Goal: Transaction & Acquisition: Purchase product/service

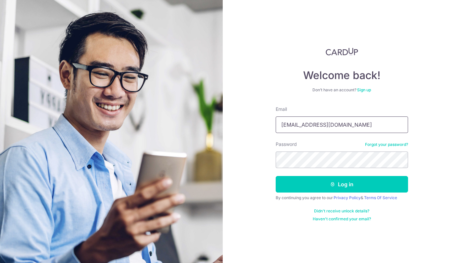
type input "[EMAIL_ADDRESS][DOMAIN_NAME]"
click at [342, 185] on button "Log in" at bounding box center [342, 184] width 132 height 17
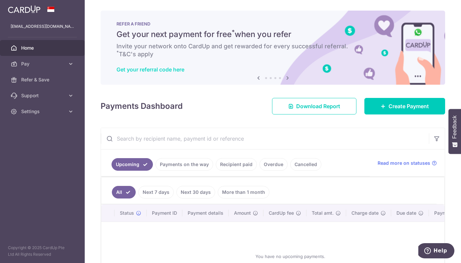
click at [173, 71] on link "Get your referral code here" at bounding box center [151, 69] width 68 height 7
click at [39, 48] on span "Home" at bounding box center [43, 48] width 44 height 7
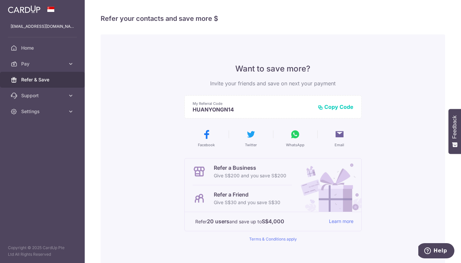
click at [297, 137] on icon at bounding box center [295, 134] width 11 height 11
click at [23, 65] on span "Pay" at bounding box center [43, 64] width 44 height 7
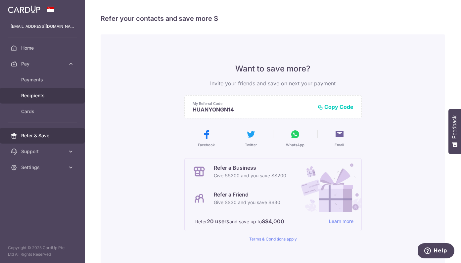
click at [36, 95] on span "Recipients" at bounding box center [43, 95] width 44 height 7
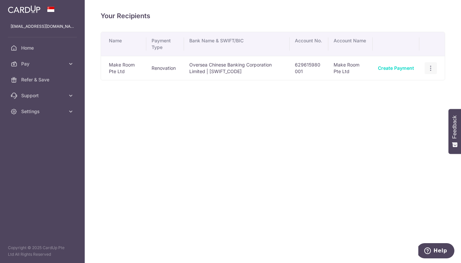
click at [436, 66] on div "View/Edit Linked Payments" at bounding box center [431, 68] width 12 height 12
click at [429, 69] on icon "button" at bounding box center [431, 68] width 7 height 7
click at [324, 162] on div "Your Recipients Name Payment Type Bank Name & SWIFT/BIC Account No. Account Nam…" at bounding box center [273, 131] width 377 height 263
click at [29, 65] on span "Pay" at bounding box center [43, 64] width 44 height 7
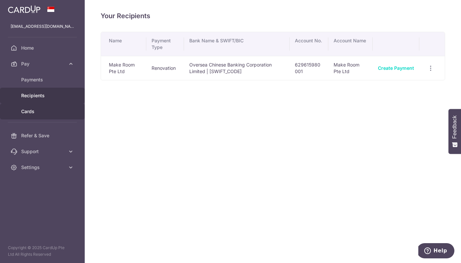
click at [28, 110] on span "Cards" at bounding box center [43, 111] width 44 height 7
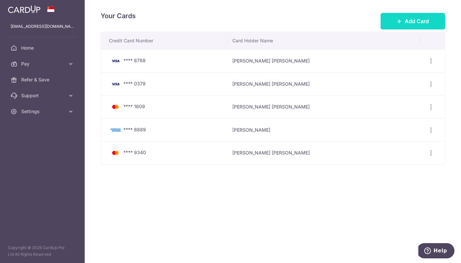
click at [399, 25] on button "Add Card" at bounding box center [413, 21] width 65 height 17
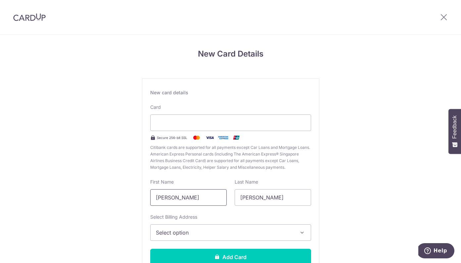
drag, startPoint x: 218, startPoint y: 198, endPoint x: 147, endPoint y: 198, distance: 70.6
click at [147, 198] on div "First Name [PERSON_NAME]" at bounding box center [188, 192] width 84 height 27
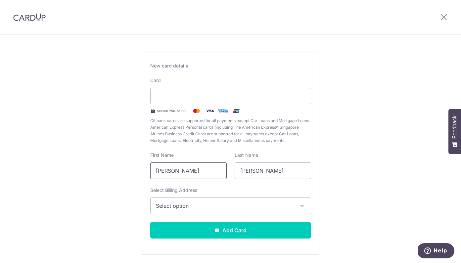
scroll to position [26, 0]
type input "[PERSON_NAME]"
type input "Wang"
click at [189, 209] on span "Select option" at bounding box center [225, 206] width 138 height 8
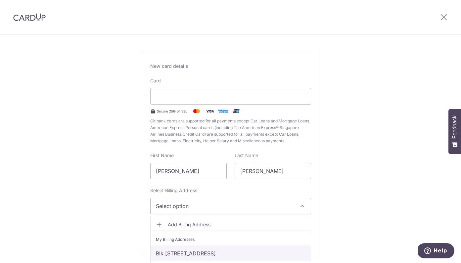
click at [189, 254] on link "Blk 376 #04-126, Clementi Ave 4, Singapore, Singapore, Singapore-120376" at bounding box center [231, 254] width 160 height 16
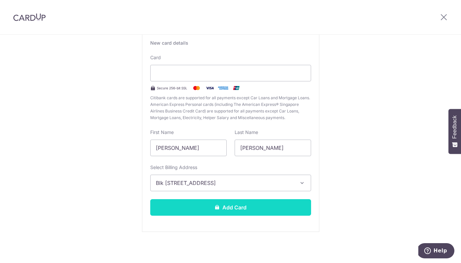
scroll to position [50, 0]
click at [223, 209] on button "Add Card" at bounding box center [230, 207] width 161 height 17
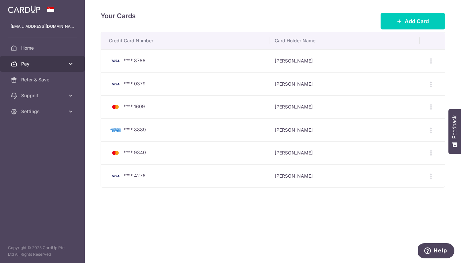
click at [43, 63] on span "Pay" at bounding box center [43, 64] width 44 height 7
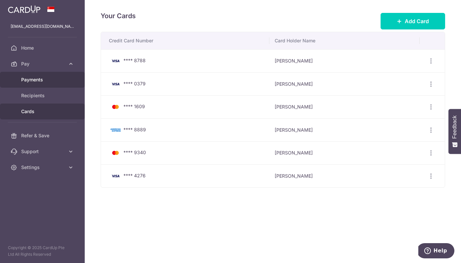
click at [45, 82] on span "Payments" at bounding box center [43, 80] width 44 height 7
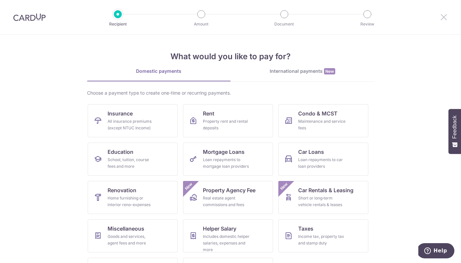
click at [445, 16] on icon at bounding box center [444, 17] width 8 height 8
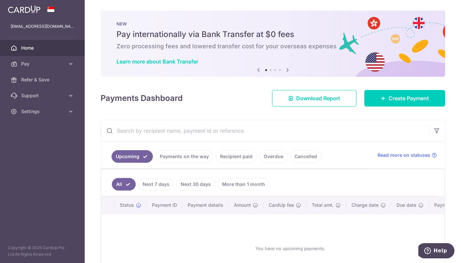
click at [270, 71] on li at bounding box center [271, 70] width 2 height 2
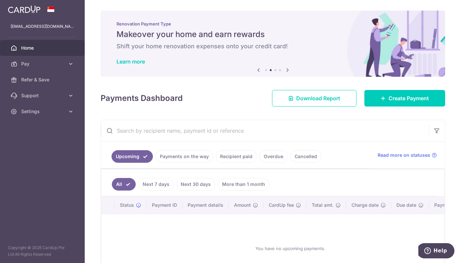
click at [276, 70] on li at bounding box center [276, 70] width 2 height 2
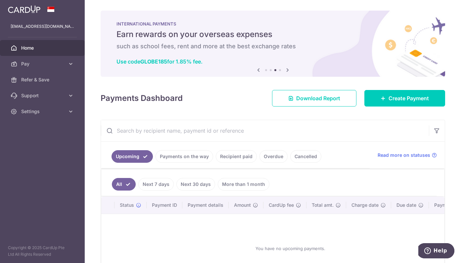
click at [280, 70] on li at bounding box center [280, 70] width 2 height 2
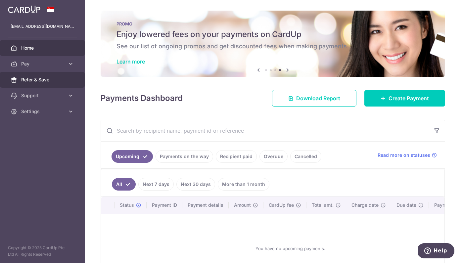
click at [30, 87] on link "Refer & Save" at bounding box center [42, 80] width 85 height 16
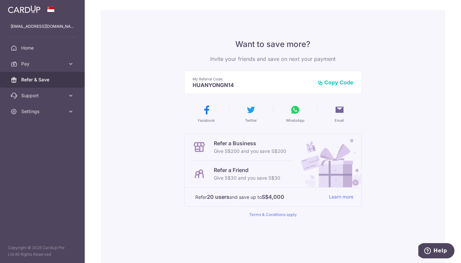
scroll to position [26, 0]
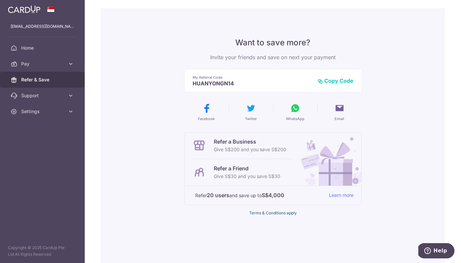
click at [280, 212] on link "Terms & Conditions apply" at bounding box center [273, 213] width 48 height 5
click at [41, 107] on link "Settings" at bounding box center [42, 112] width 85 height 16
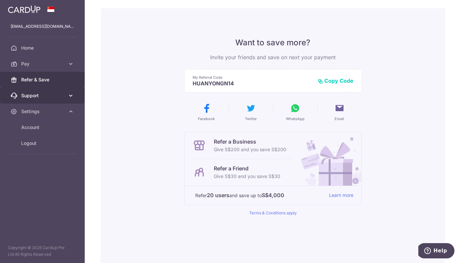
click at [38, 90] on link "Support" at bounding box center [42, 96] width 85 height 16
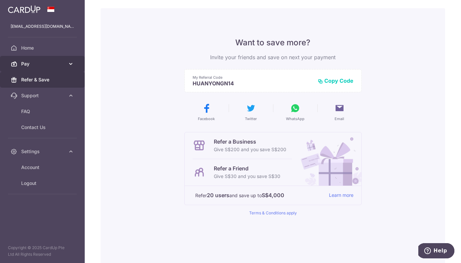
click at [56, 64] on span "Pay" at bounding box center [43, 64] width 44 height 7
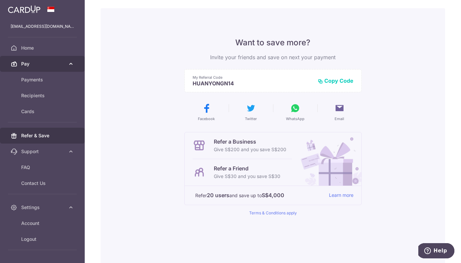
click at [56, 64] on span "Pay" at bounding box center [43, 64] width 44 height 7
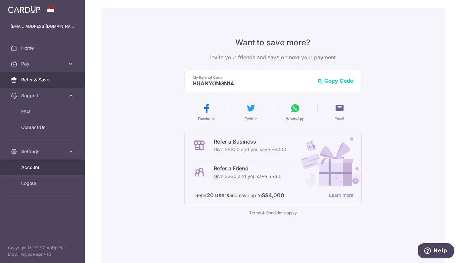
click at [27, 168] on span "Account" at bounding box center [43, 167] width 44 height 7
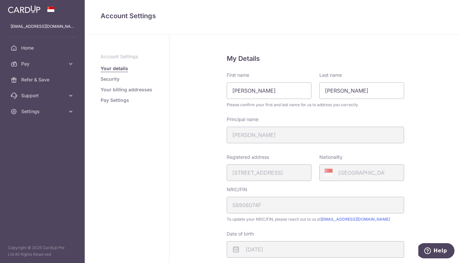
click at [116, 100] on link "Pay Settings" at bounding box center [115, 100] width 28 height 7
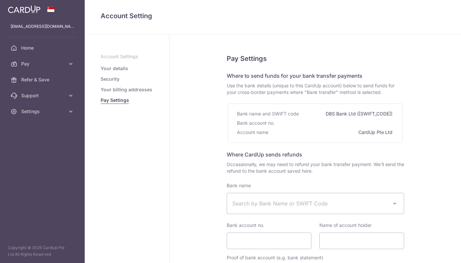
select select
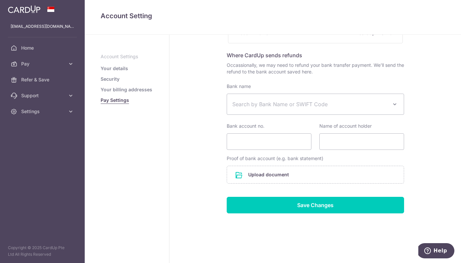
scroll to position [99, 0]
click at [115, 90] on link "Your billing addresses" at bounding box center [127, 89] width 52 height 7
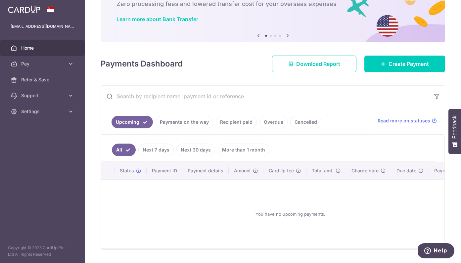
scroll to position [43, 0]
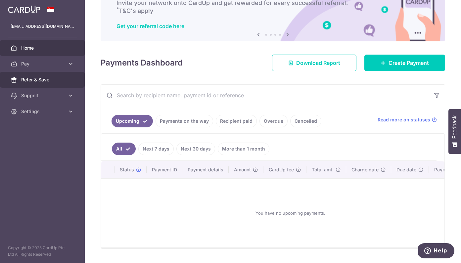
click at [48, 80] on span "Refer & Save" at bounding box center [43, 80] width 44 height 7
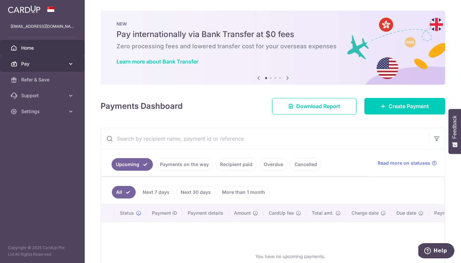
click at [42, 63] on span "Pay" at bounding box center [43, 64] width 44 height 7
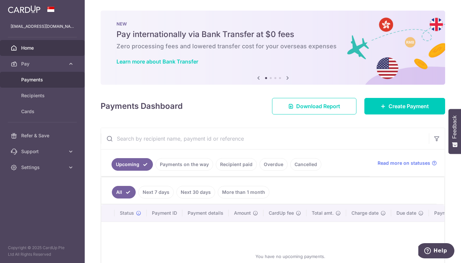
click at [35, 80] on span "Payments" at bounding box center [43, 80] width 44 height 7
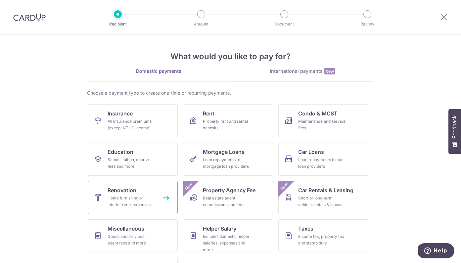
click at [133, 208] on div "Home furnishing or interior reno-expenses" at bounding box center [132, 201] width 48 height 13
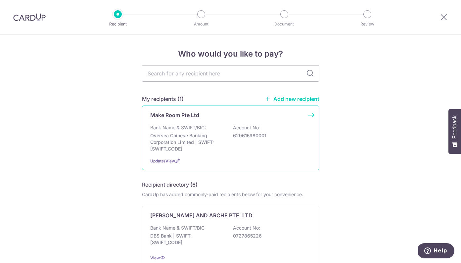
click at [188, 128] on p "Bank Name & SWIFT/BIC:" at bounding box center [178, 128] width 56 height 7
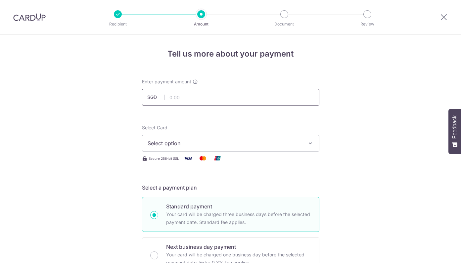
click at [194, 99] on input "text" at bounding box center [231, 97] width 178 height 17
click at [215, 145] on span "Select option" at bounding box center [225, 143] width 154 height 8
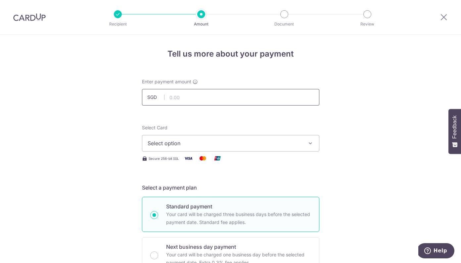
click at [186, 97] on input "text" at bounding box center [231, 97] width 178 height 17
paste input "5078.44"
type input "5,078.44"
click at [169, 145] on span "Select option" at bounding box center [225, 143] width 154 height 8
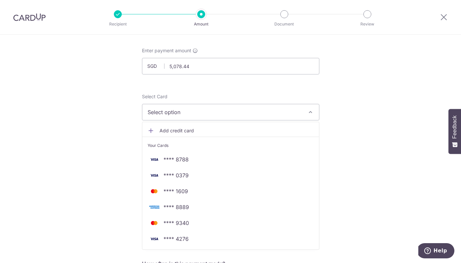
scroll to position [33, 0]
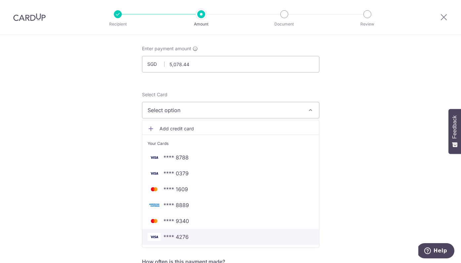
click at [183, 236] on span "**** 4276" at bounding box center [176, 237] width 25 height 8
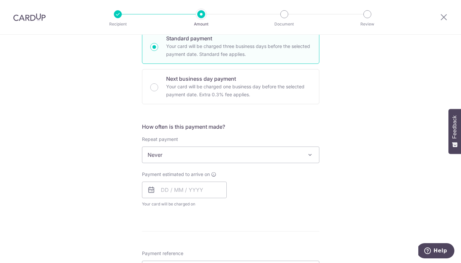
scroll to position [169, 0]
click at [182, 186] on input "text" at bounding box center [184, 190] width 85 height 17
click at [169, 248] on link "8" at bounding box center [169, 250] width 11 height 11
type input "08/09/2025"
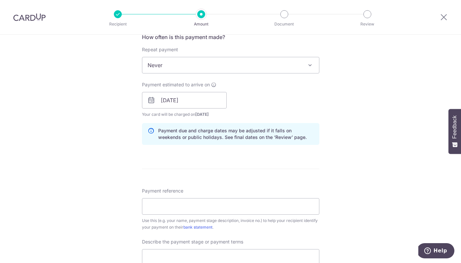
scroll to position [267, 0]
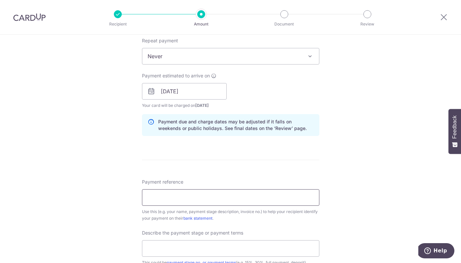
click at [184, 191] on input "Payment reference" at bounding box center [231, 197] width 178 height 17
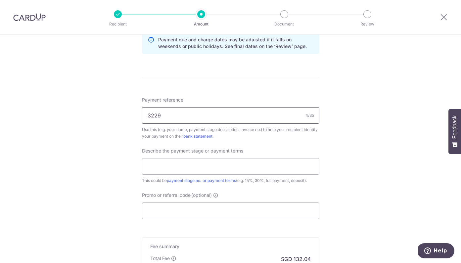
scroll to position [352, 0]
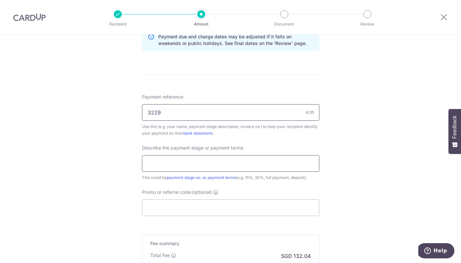
type input "3229"
click at [157, 160] on input "text" at bounding box center [231, 163] width 178 height 17
type input "30% nonrefundable deposit"
click at [180, 211] on input "Promo or referral code (optional)" at bounding box center [231, 208] width 178 height 17
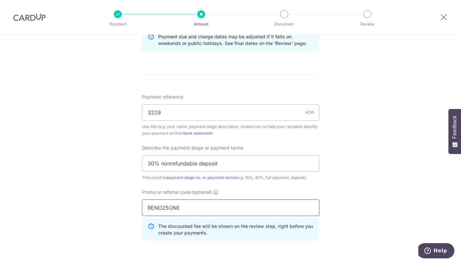
type input "RENO25ONE"
click at [94, 184] on div "Tell us more about your payment Enter payment amount SGD 5,078.44 5078.44 Selec…" at bounding box center [230, 33] width 461 height 701
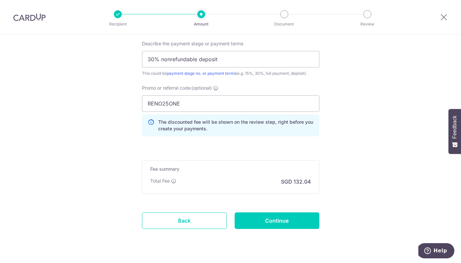
scroll to position [457, 0]
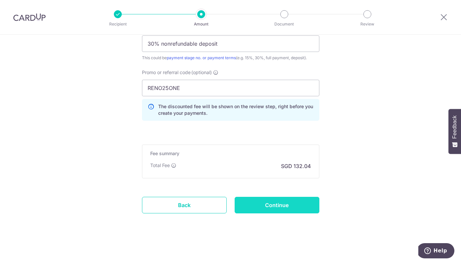
click at [266, 203] on input "Continue" at bounding box center [277, 205] width 85 height 17
type input "Create Schedule"
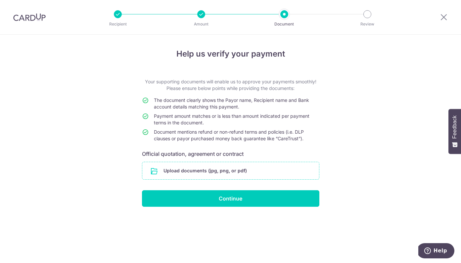
click at [209, 164] on input "file" at bounding box center [230, 170] width 177 height 17
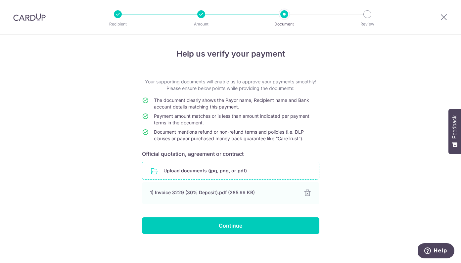
click at [213, 223] on input "Continue" at bounding box center [231, 226] width 178 height 17
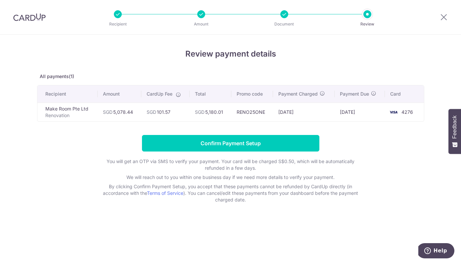
click at [286, 14] on div at bounding box center [285, 14] width 8 height 8
click at [237, 50] on h4 "Review payment details" at bounding box center [231, 54] width 388 height 12
drag, startPoint x: 102, startPoint y: 113, endPoint x: 180, endPoint y: 111, distance: 77.9
click at [180, 111] on tr "Make Room Pte Ltd Renovation SGD 5,078.44 SGD 101.57 SGD 5,180.01 RENO25ONE 03/…" at bounding box center [230, 112] width 387 height 19
click at [180, 111] on td "SGD 101.57" at bounding box center [165, 112] width 48 height 19
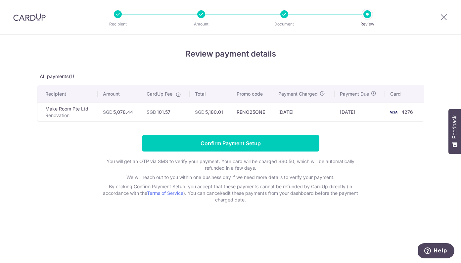
drag, startPoint x: 103, startPoint y: 111, endPoint x: 173, endPoint y: 111, distance: 70.6
click at [173, 111] on tr "Make Room Pte Ltd Renovation SGD 5,078.44 SGD 101.57 SGD 5,180.01 RENO25ONE 03/…" at bounding box center [230, 112] width 387 height 19
copy tr "SGD 5,078.44 SGD 101.57"
click at [159, 106] on td "SGD 101.57" at bounding box center [165, 112] width 48 height 19
click at [445, 15] on icon at bounding box center [444, 17] width 8 height 8
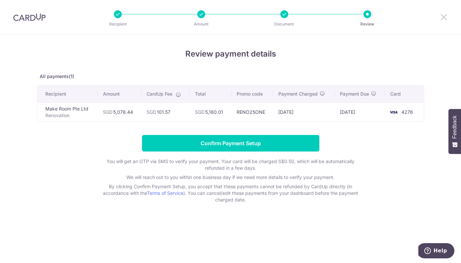
click at [442, 16] on icon at bounding box center [444, 17] width 8 height 8
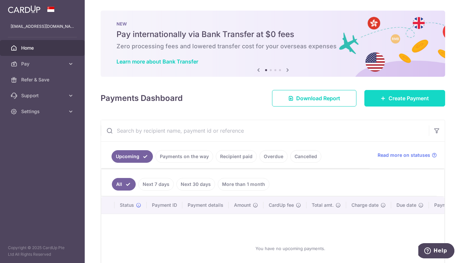
click at [407, 95] on span "Create Payment" at bounding box center [409, 98] width 40 height 8
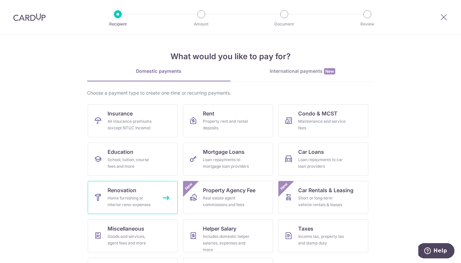
click at [127, 196] on div "Home furnishing or interior reno-expenses" at bounding box center [132, 201] width 48 height 13
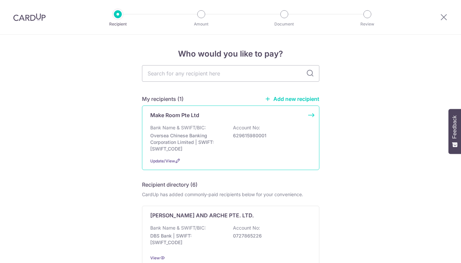
click at [192, 125] on p "Bank Name & SWIFT/BIC:" at bounding box center [178, 128] width 56 height 7
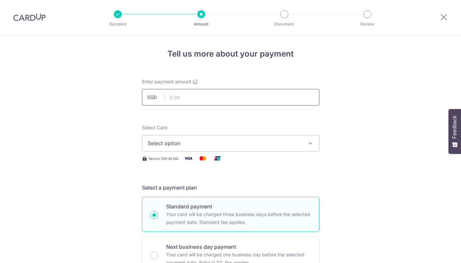
click at [177, 94] on input "text" at bounding box center [231, 97] width 178 height 17
type input "5,078.43"
click at [246, 153] on div "Select Card Select option Add credit card Your Cards **** 8788 **** 0379 **** 1…" at bounding box center [231, 144] width 178 height 38
click at [259, 145] on span "Select option" at bounding box center [225, 143] width 154 height 8
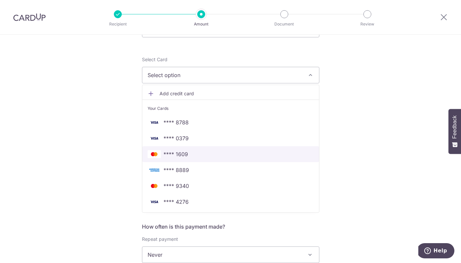
scroll to position [68, 0]
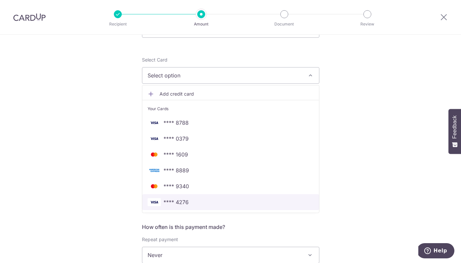
click at [193, 202] on span "**** 4276" at bounding box center [231, 202] width 166 height 8
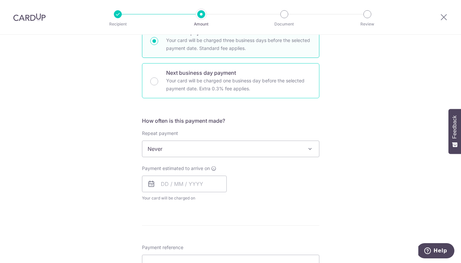
scroll to position [177, 0]
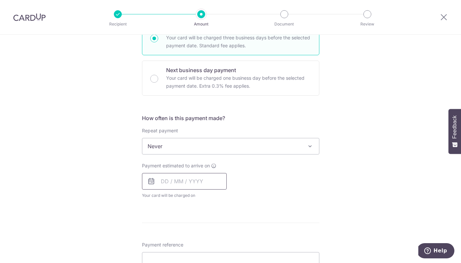
click at [176, 180] on input "text" at bounding box center [184, 181] width 85 height 17
click at [171, 244] on link "8" at bounding box center [169, 242] width 11 height 11
type input "08/09/2025"
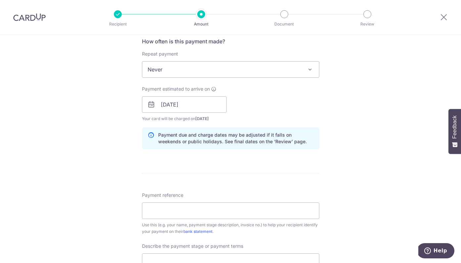
scroll to position [259, 0]
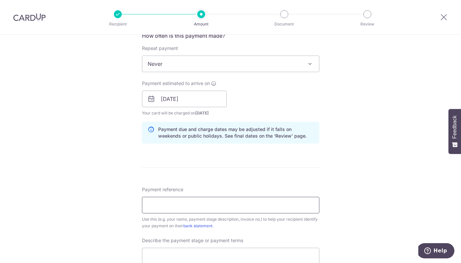
click at [183, 206] on input "Payment reference" at bounding box center [231, 205] width 178 height 17
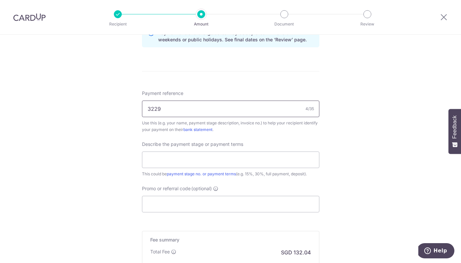
scroll to position [357, 0]
type input "3229"
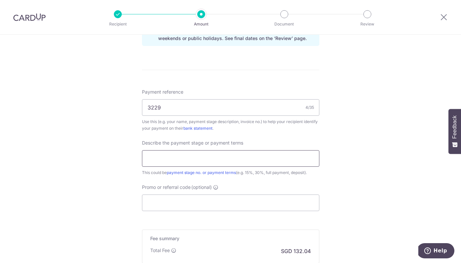
click at [207, 155] on input "text" at bounding box center [231, 158] width 178 height 17
type input "30% nonrefundable deposit"
click at [162, 204] on input "Promo or referral code (optional)" at bounding box center [231, 203] width 178 height 17
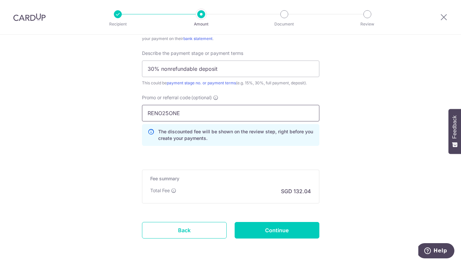
scroll to position [448, 0]
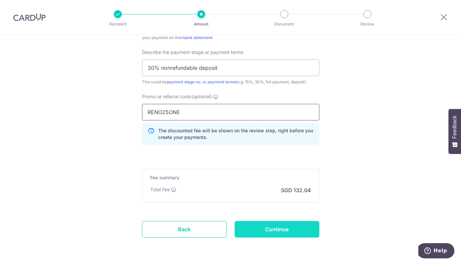
type input "RENO25ONE"
click at [278, 225] on input "Continue" at bounding box center [277, 229] width 85 height 17
type input "Create Schedule"
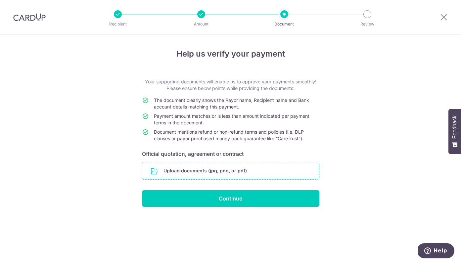
click at [215, 170] on input "file" at bounding box center [230, 170] width 177 height 17
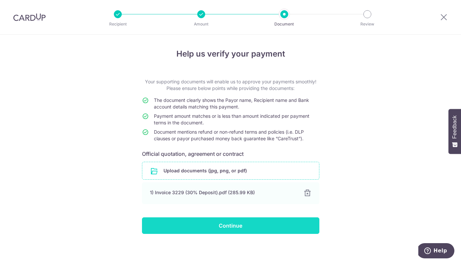
click at [219, 223] on input "Continue" at bounding box center [231, 226] width 178 height 17
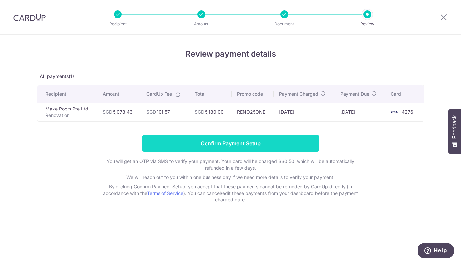
click at [195, 140] on input "Confirm Payment Setup" at bounding box center [231, 143] width 178 height 17
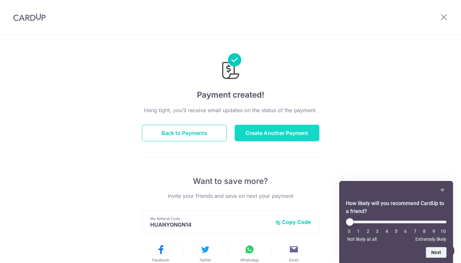
click at [256, 127] on button "Create Another Payment" at bounding box center [277, 133] width 85 height 17
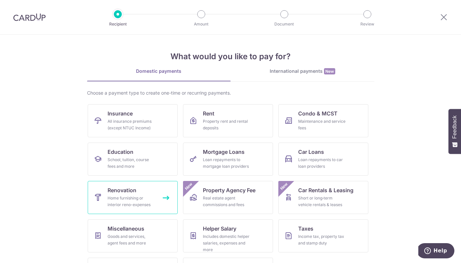
click at [142, 191] on link "Renovation Home furnishing or interior reno-expenses" at bounding box center [133, 197] width 90 height 33
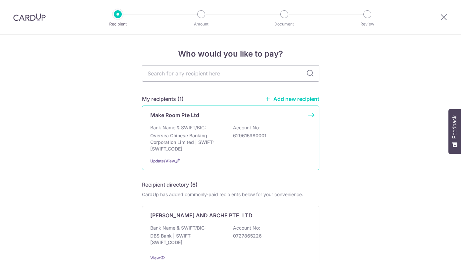
click at [215, 130] on div "Bank Name & SWIFT/BIC: Oversea Chinese Banking Corporation Limited | SWIFT: OCB…" at bounding box center [230, 139] width 161 height 28
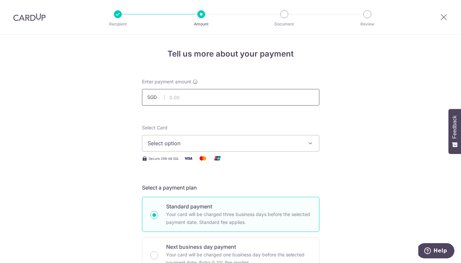
click at [185, 102] on input "text" at bounding box center [231, 97] width 178 height 17
paste input "5069.93"
type input "5,069.93"
click at [176, 141] on span "Select option" at bounding box center [225, 143] width 154 height 8
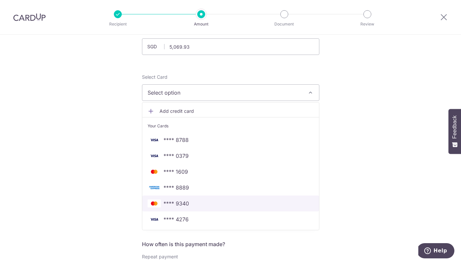
scroll to position [51, 0]
click at [184, 203] on span "**** 9340" at bounding box center [177, 203] width 26 height 8
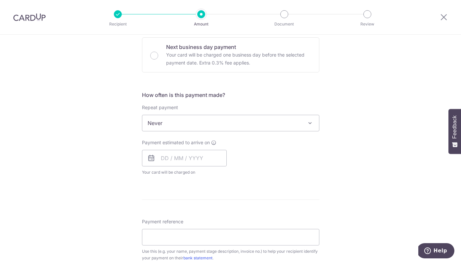
scroll to position [199, 0]
click at [182, 158] on input "text" at bounding box center [184, 159] width 85 height 17
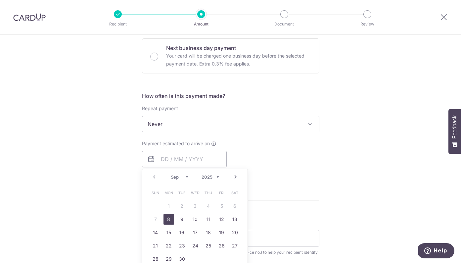
click at [170, 217] on link "8" at bounding box center [169, 219] width 11 height 11
type input "[DATE]"
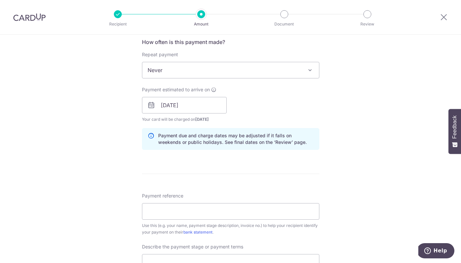
scroll to position [260, 0]
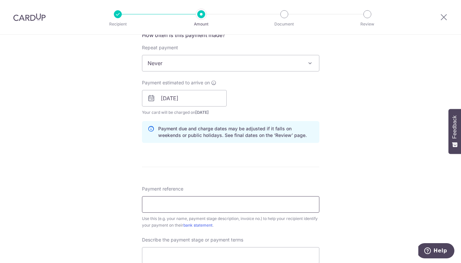
click at [180, 206] on input "Payment reference" at bounding box center [231, 204] width 178 height 17
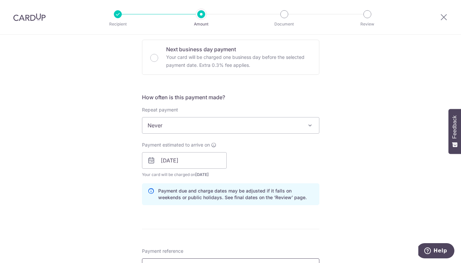
drag, startPoint x: 180, startPoint y: 204, endPoint x: 129, endPoint y: -3, distance: 213.3
click at [129, 0] on html "Recipient Amount Document Review Tell us more about your payment Enter payment …" at bounding box center [230, 131] width 461 height 263
click at [120, 173] on div "Tell us more about your payment Enter payment amount SGD 5,069.93 5069.93 Selec…" at bounding box center [230, 172] width 461 height 671
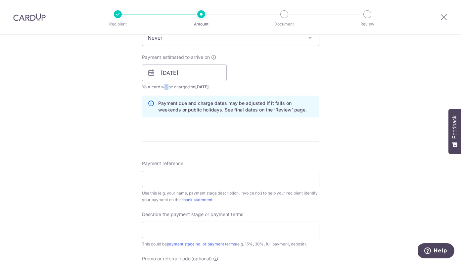
scroll to position [291, 0]
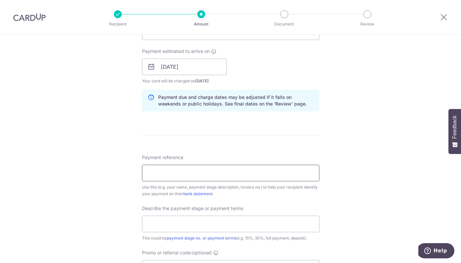
click at [164, 174] on input "Payment reference" at bounding box center [231, 173] width 178 height 17
type input "3229"
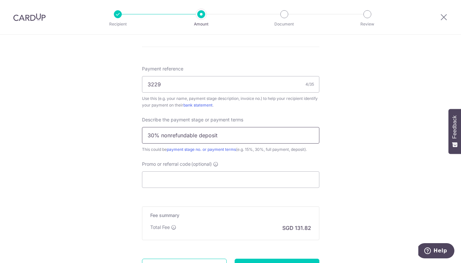
scroll to position [381, 0]
type input "30% nonrefundable deposit"
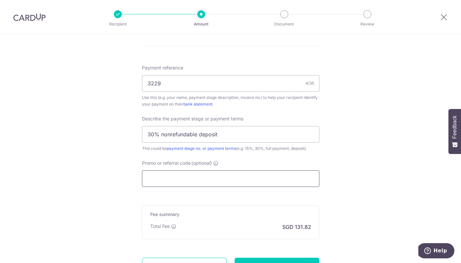
click at [191, 177] on input "Promo or referral code (optional)" at bounding box center [231, 179] width 178 height 17
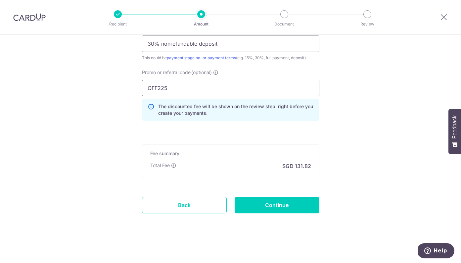
scroll to position [472, 0]
type input "OFF225"
click at [280, 201] on input "Continue" at bounding box center [277, 205] width 85 height 17
type input "Create Schedule"
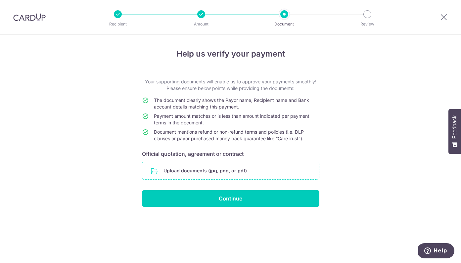
click at [215, 173] on input "file" at bounding box center [230, 170] width 177 height 17
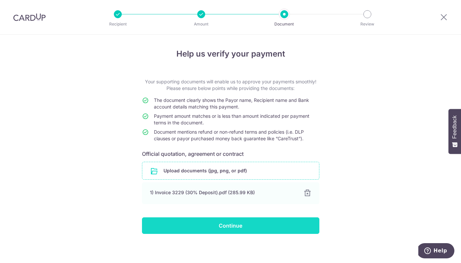
click at [198, 227] on input "Continue" at bounding box center [231, 226] width 178 height 17
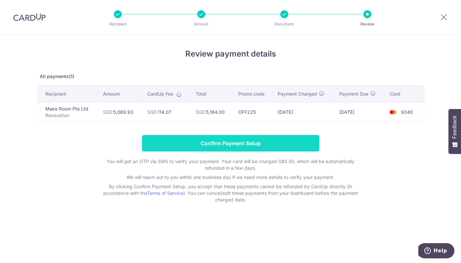
click at [196, 143] on input "Confirm Payment Setup" at bounding box center [231, 143] width 178 height 17
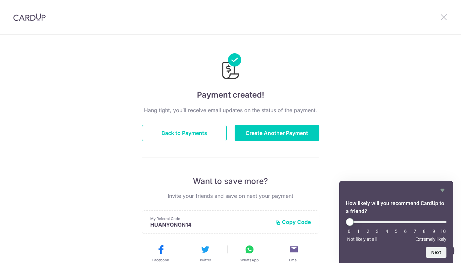
click at [442, 16] on icon at bounding box center [444, 17] width 8 height 8
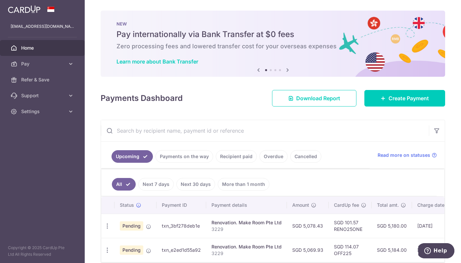
scroll to position [-4, 0]
